Goal: Task Accomplishment & Management: Manage account settings

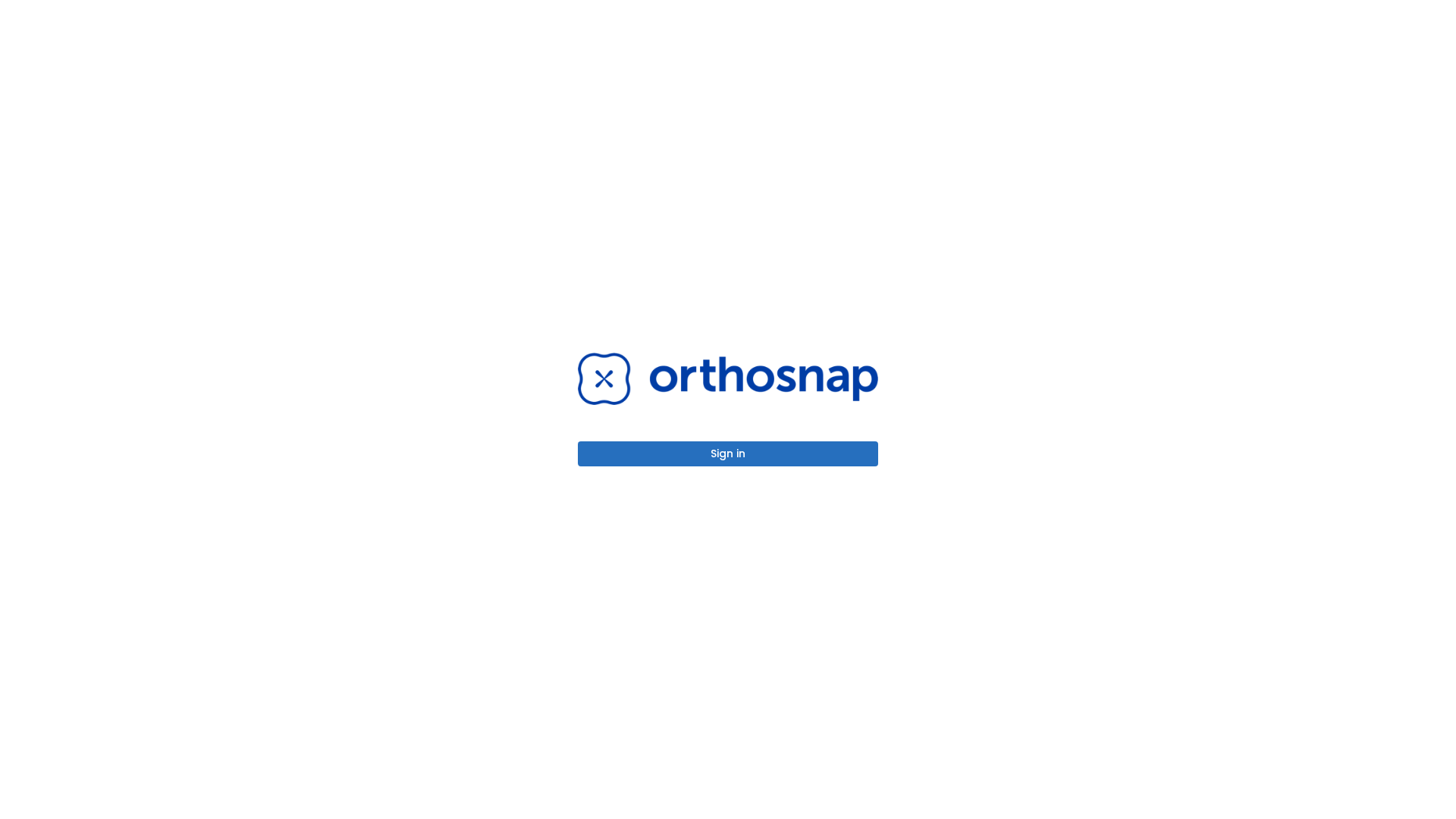
click at [728, 453] on button "Sign in" at bounding box center [728, 453] width 301 height 25
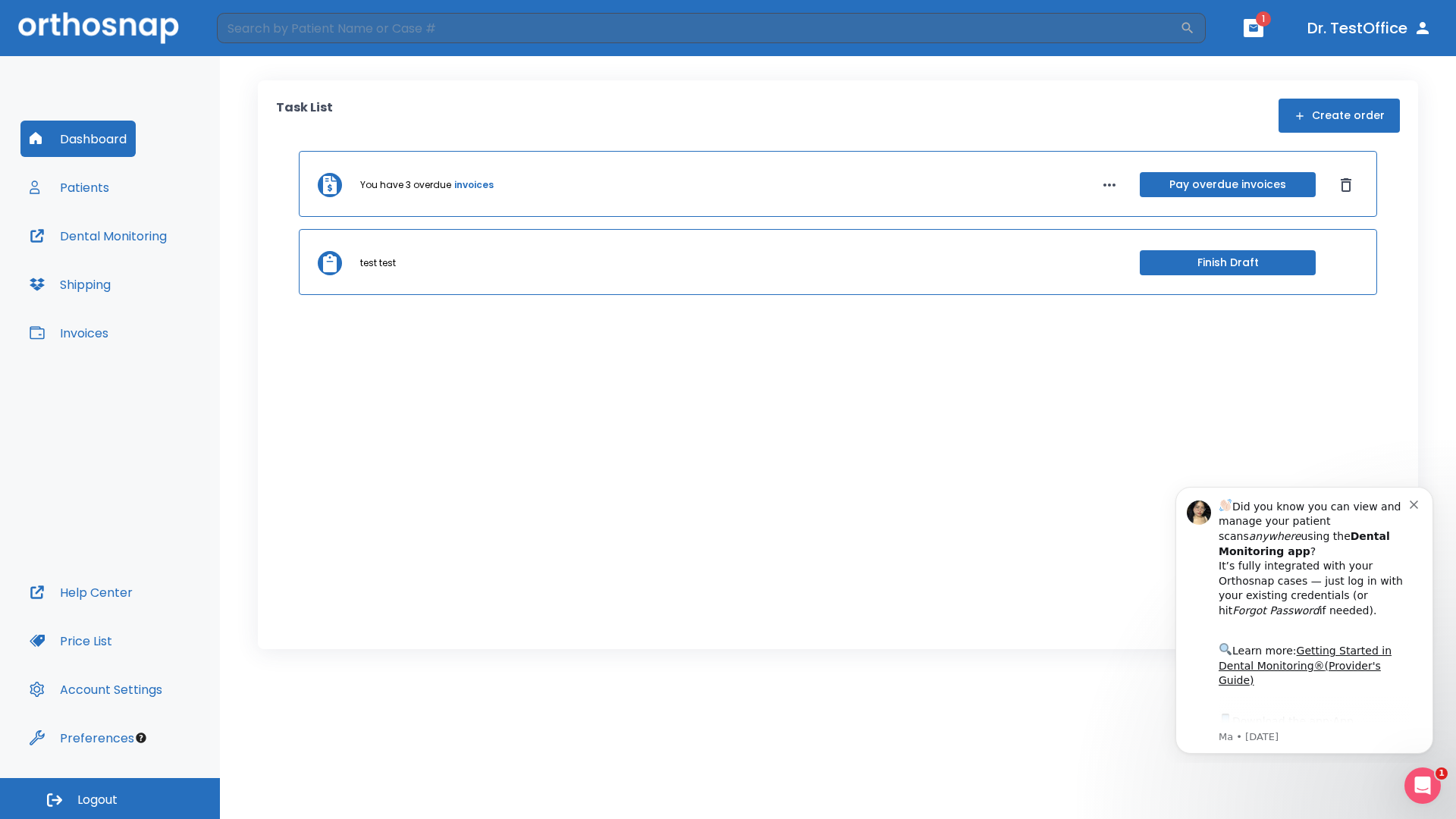
click at [110, 798] on span "Logout" at bounding box center [97, 800] width 40 height 17
